Goal: Check status: Check status

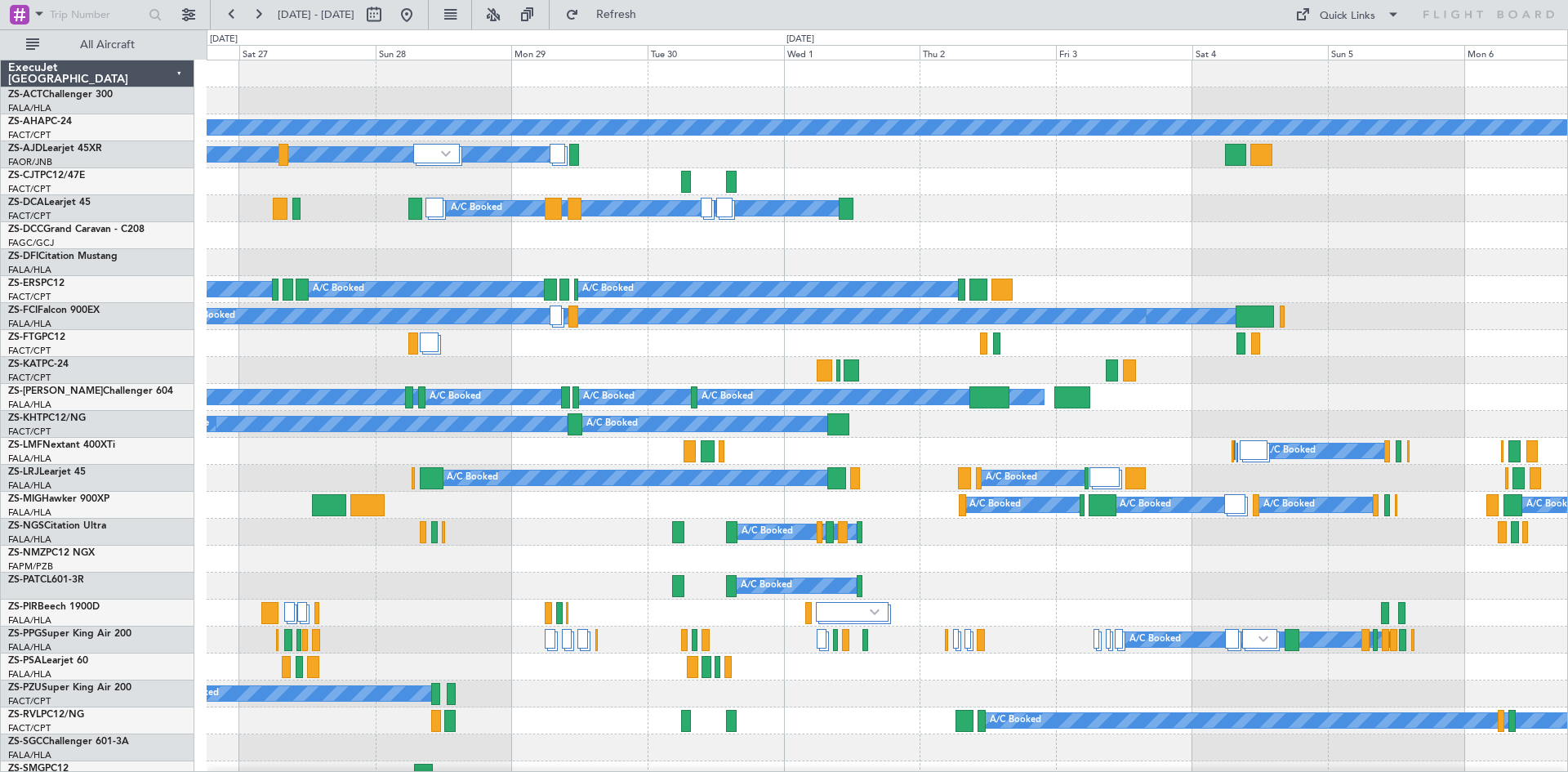
click at [447, 529] on div "A/C Booked A/C Booked" at bounding box center [887, 532] width 1361 height 27
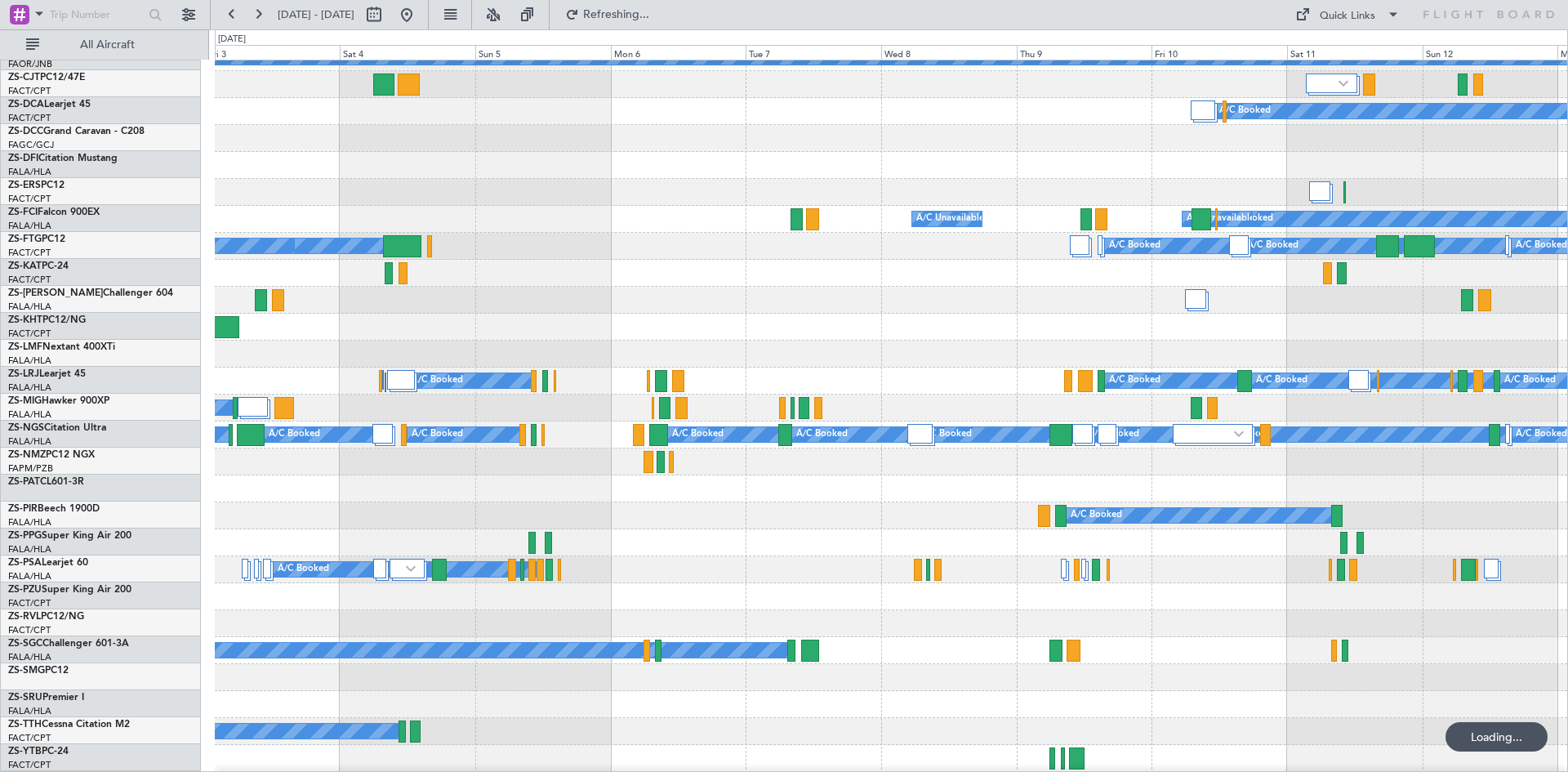
scroll to position [99, 0]
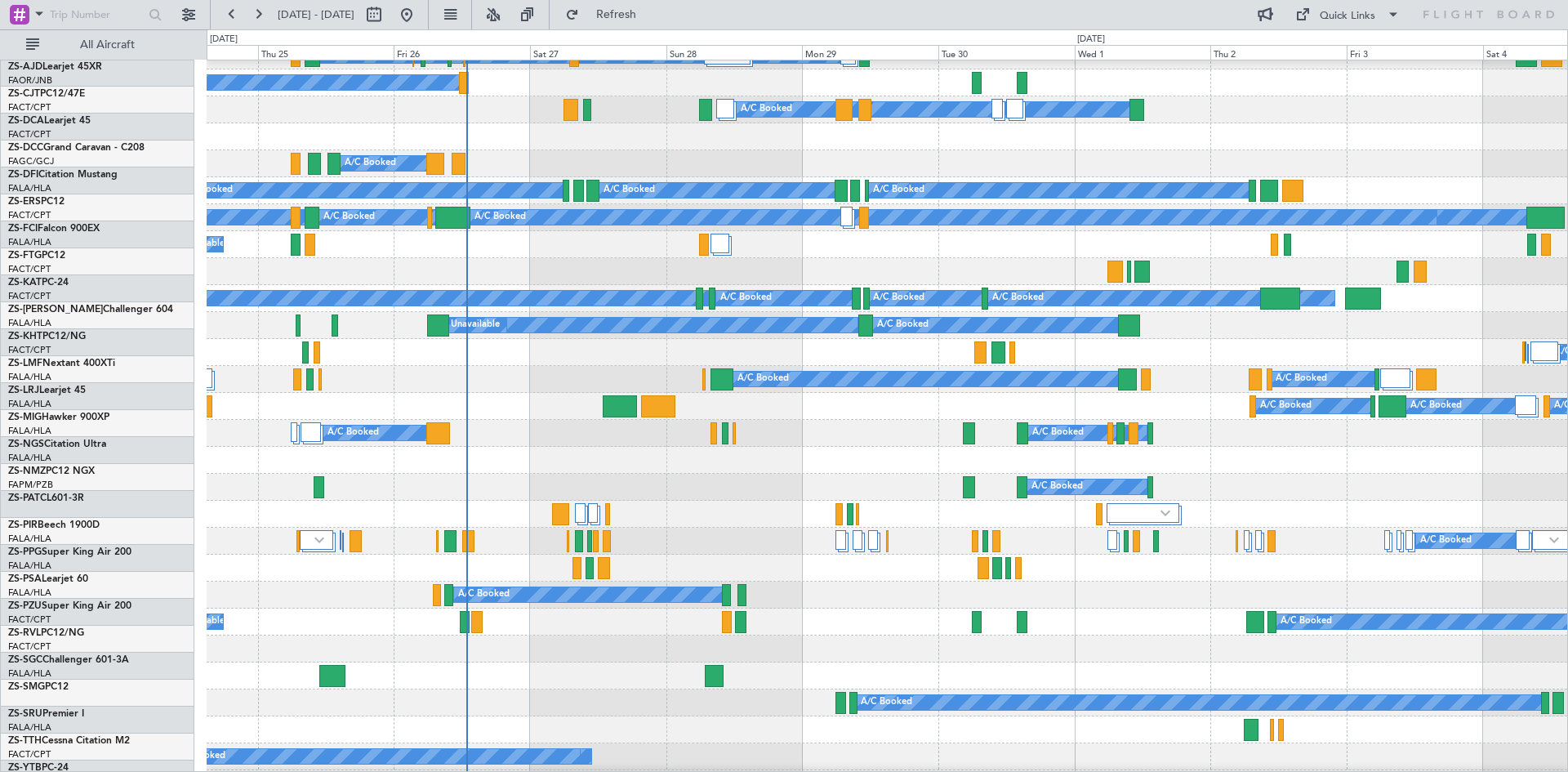
scroll to position [100, 0]
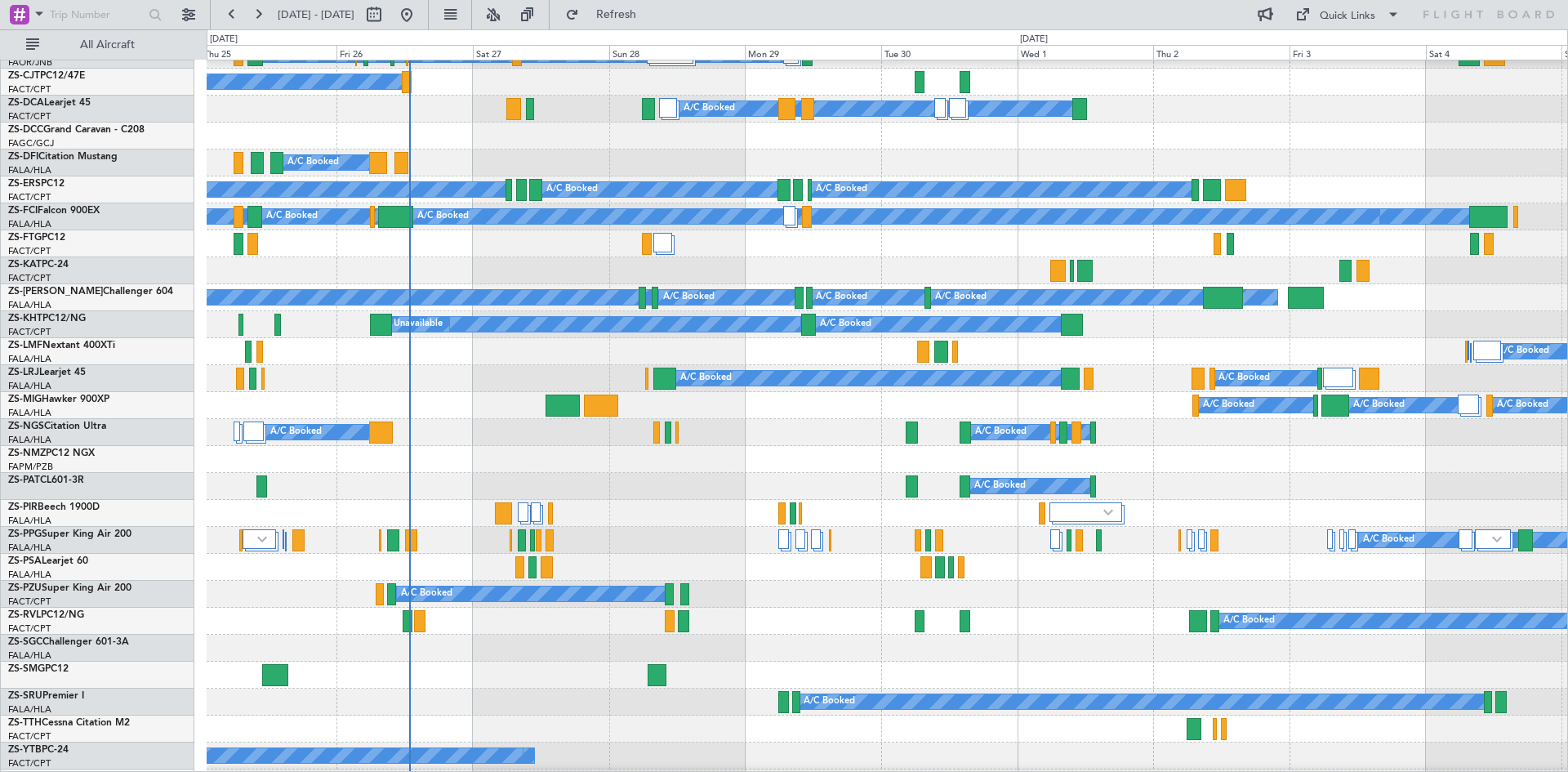
click at [825, 659] on div at bounding box center [887, 649] width 1361 height 27
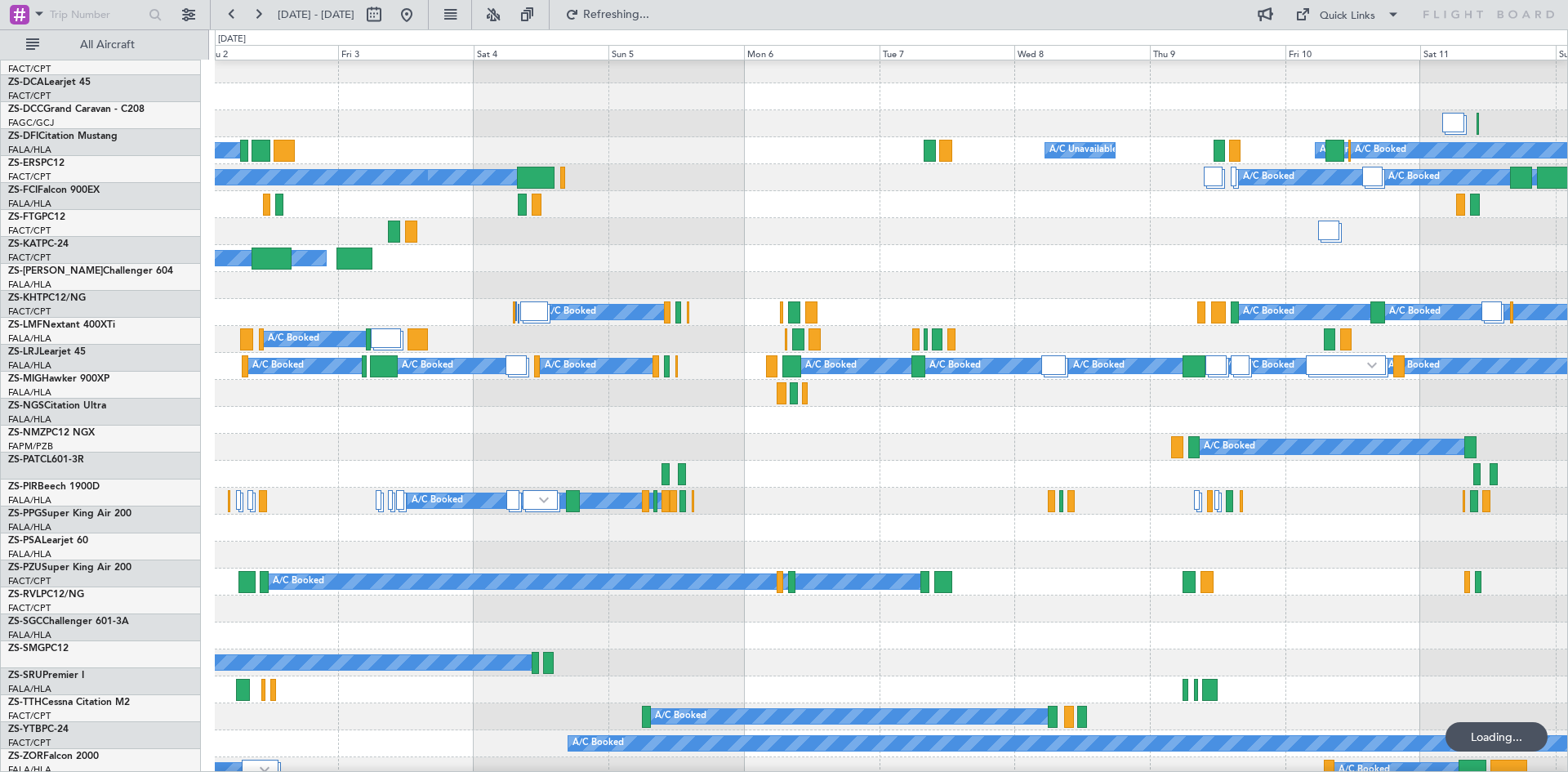
scroll to position [147, 0]
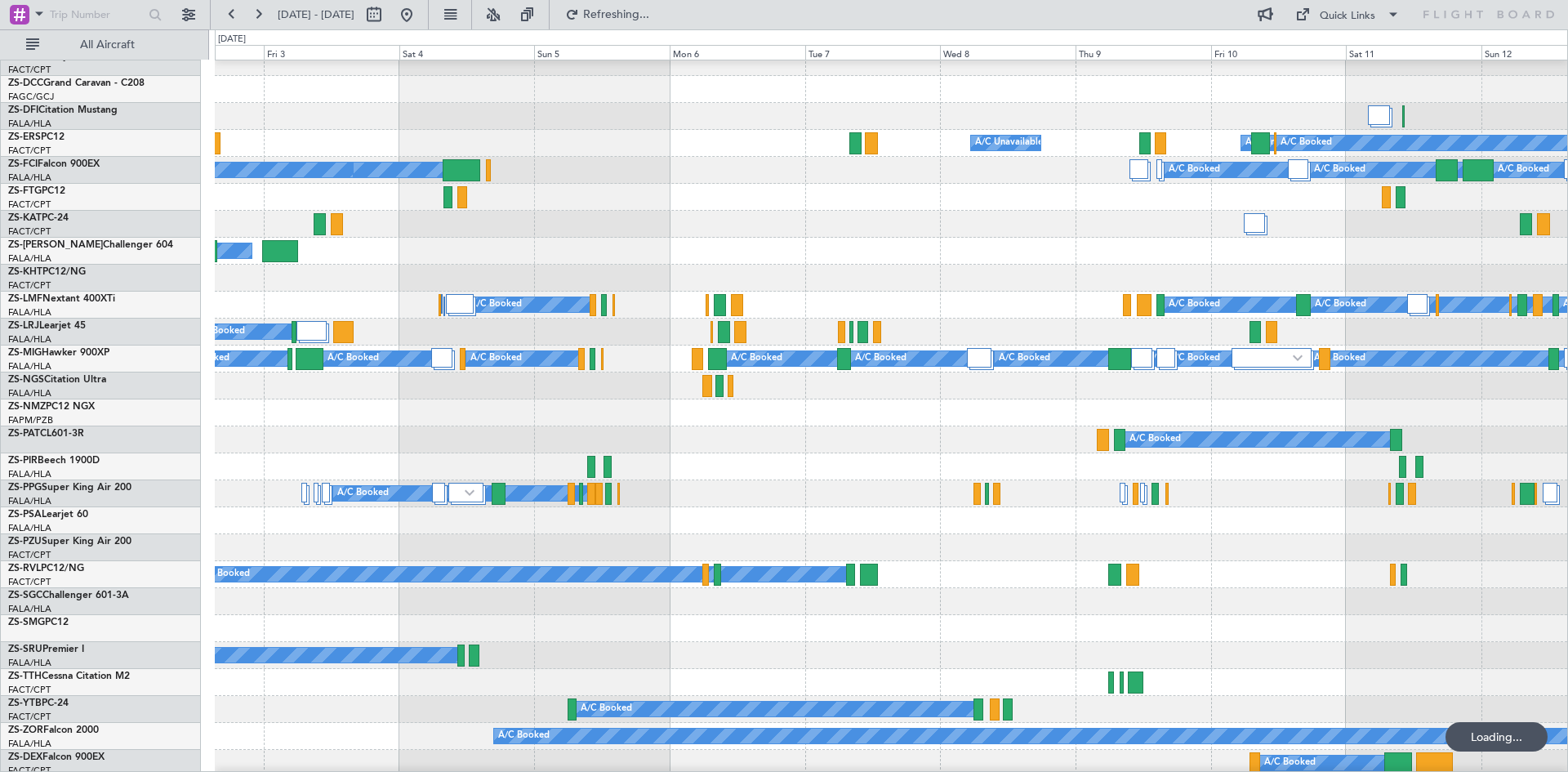
click at [812, 549] on div at bounding box center [890, 548] width 1352 height 27
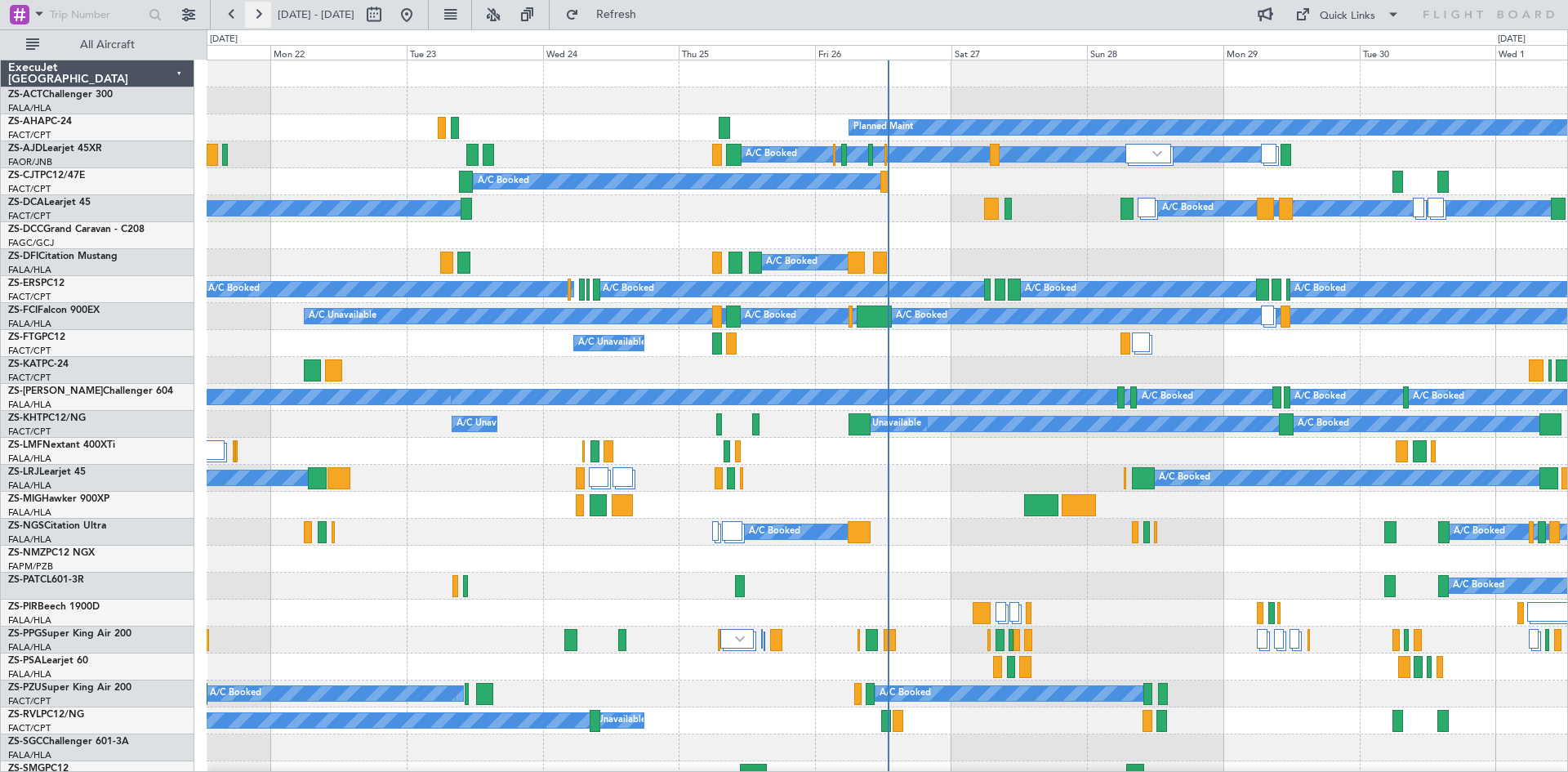
click at [255, 17] on button at bounding box center [257, 15] width 26 height 26
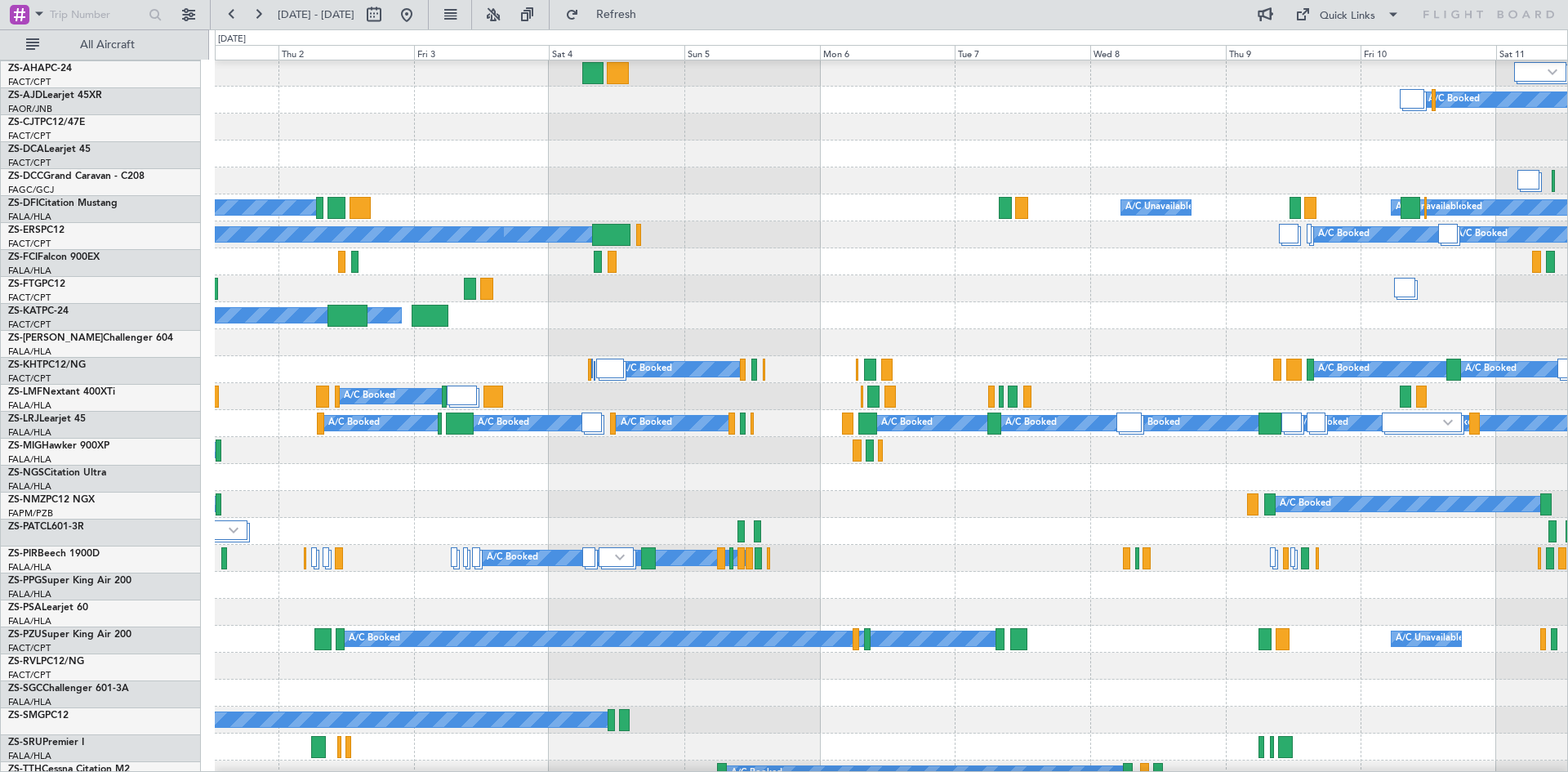
scroll to position [82, 0]
